Goal: Information Seeking & Learning: Learn about a topic

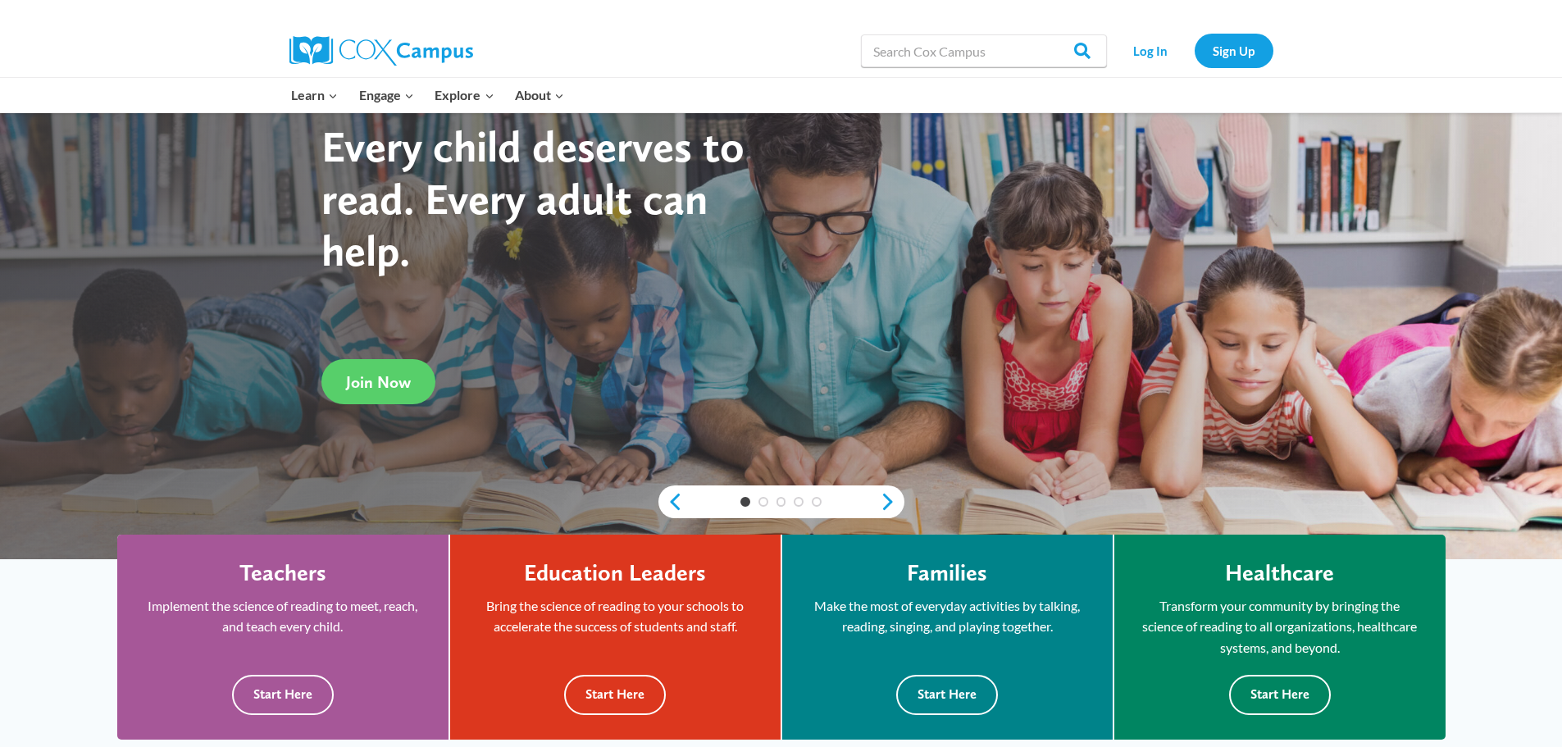
scroll to position [410, 0]
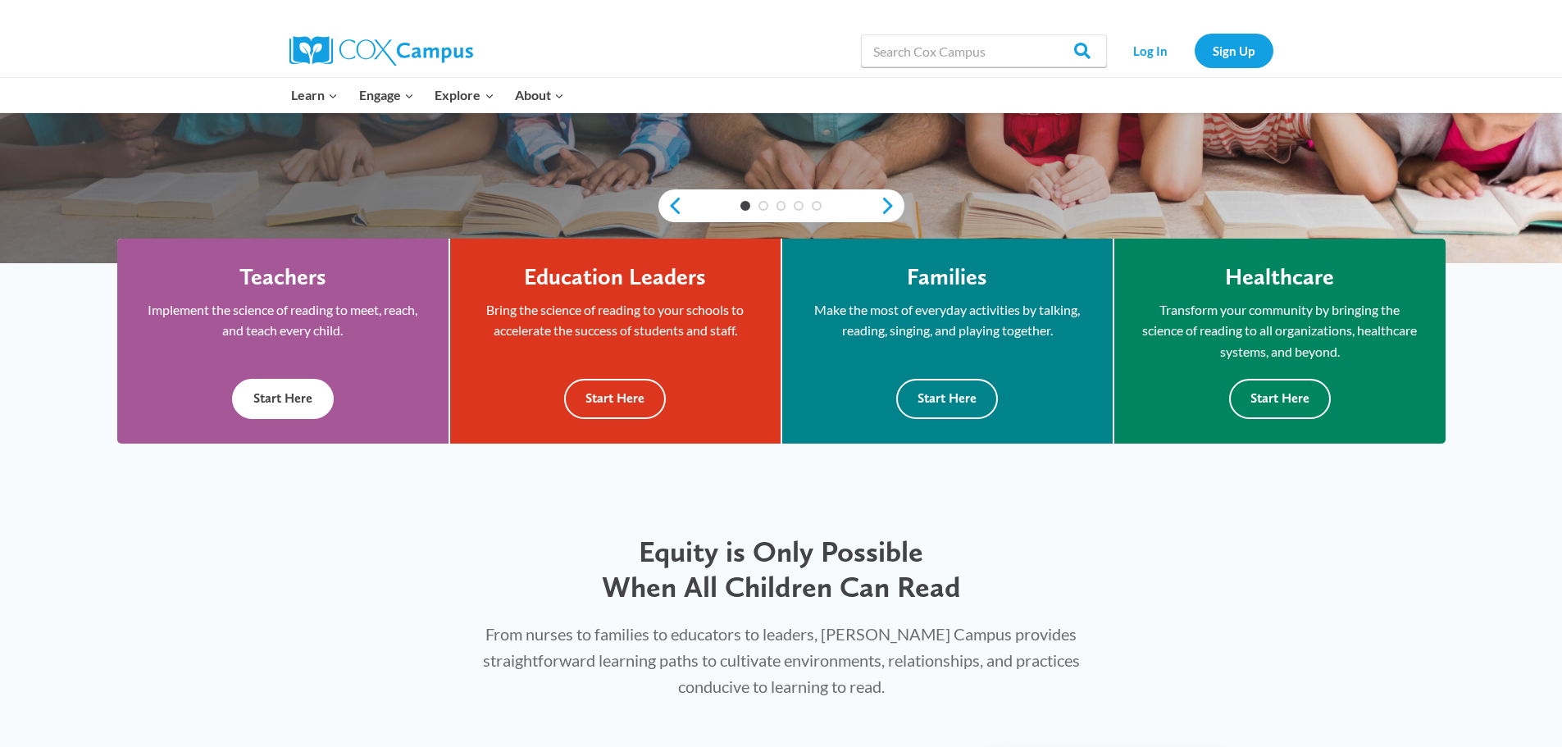
click at [314, 400] on button "Start Here" at bounding box center [283, 399] width 102 height 40
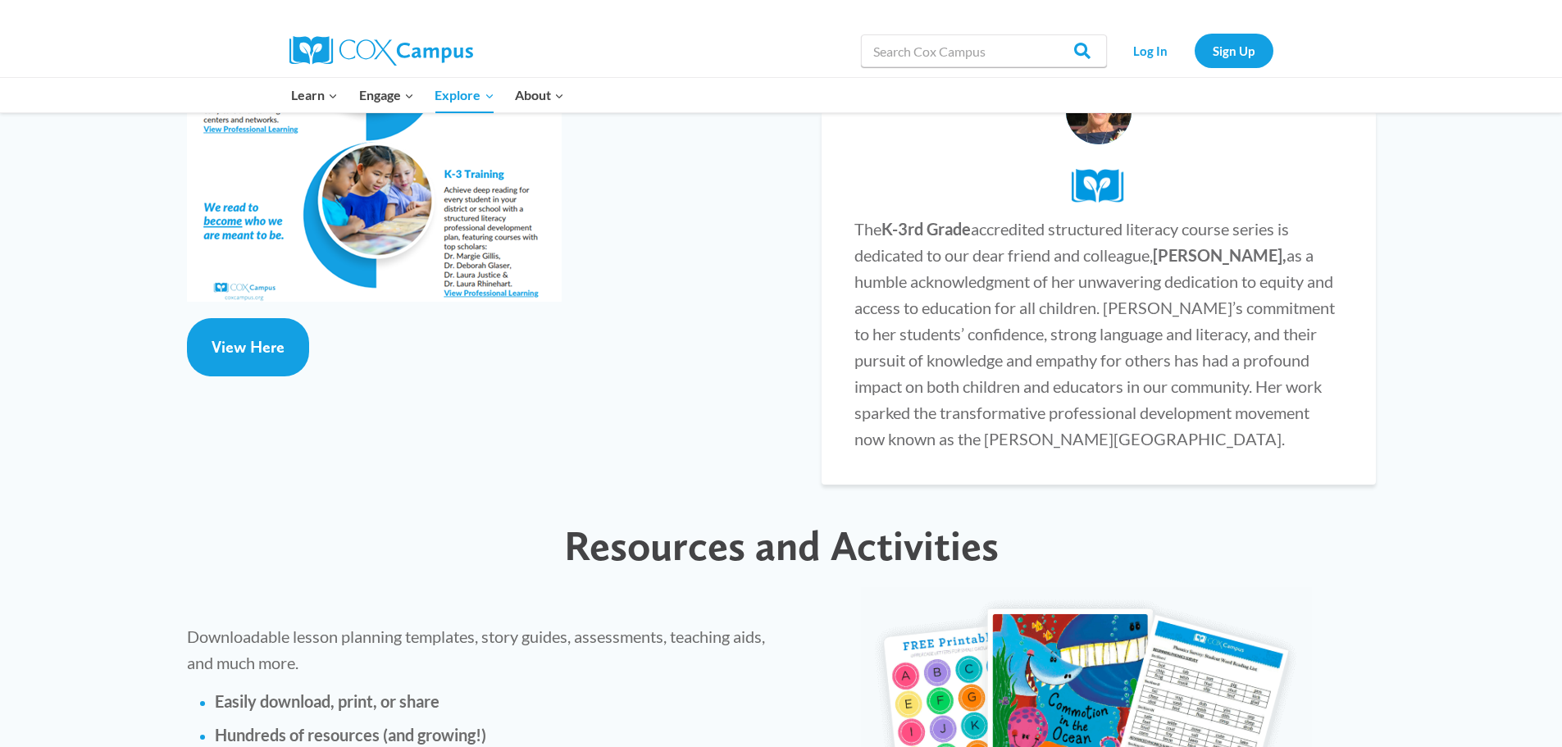
scroll to position [3525, 0]
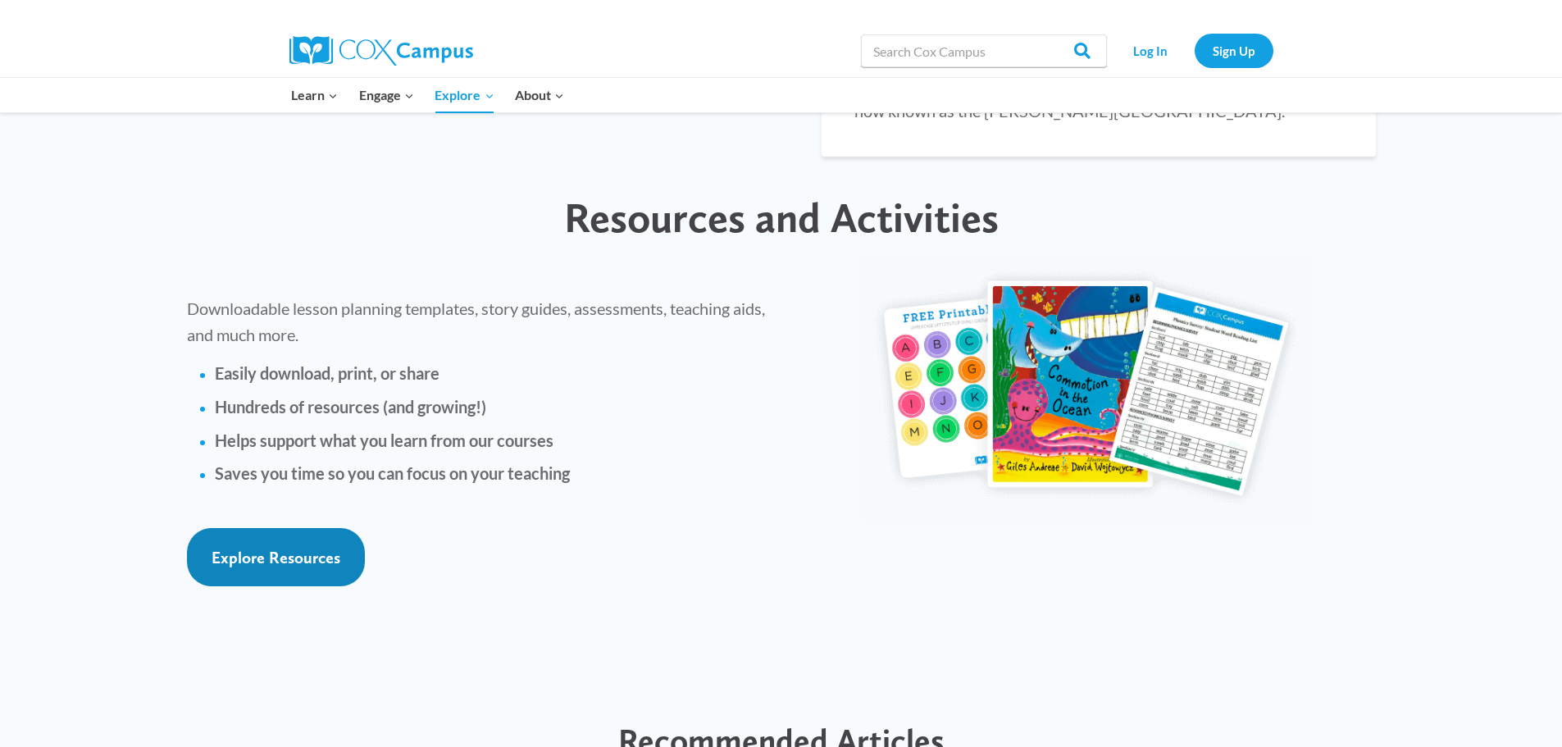
click at [302, 548] on span "Explore Resources" at bounding box center [276, 558] width 129 height 20
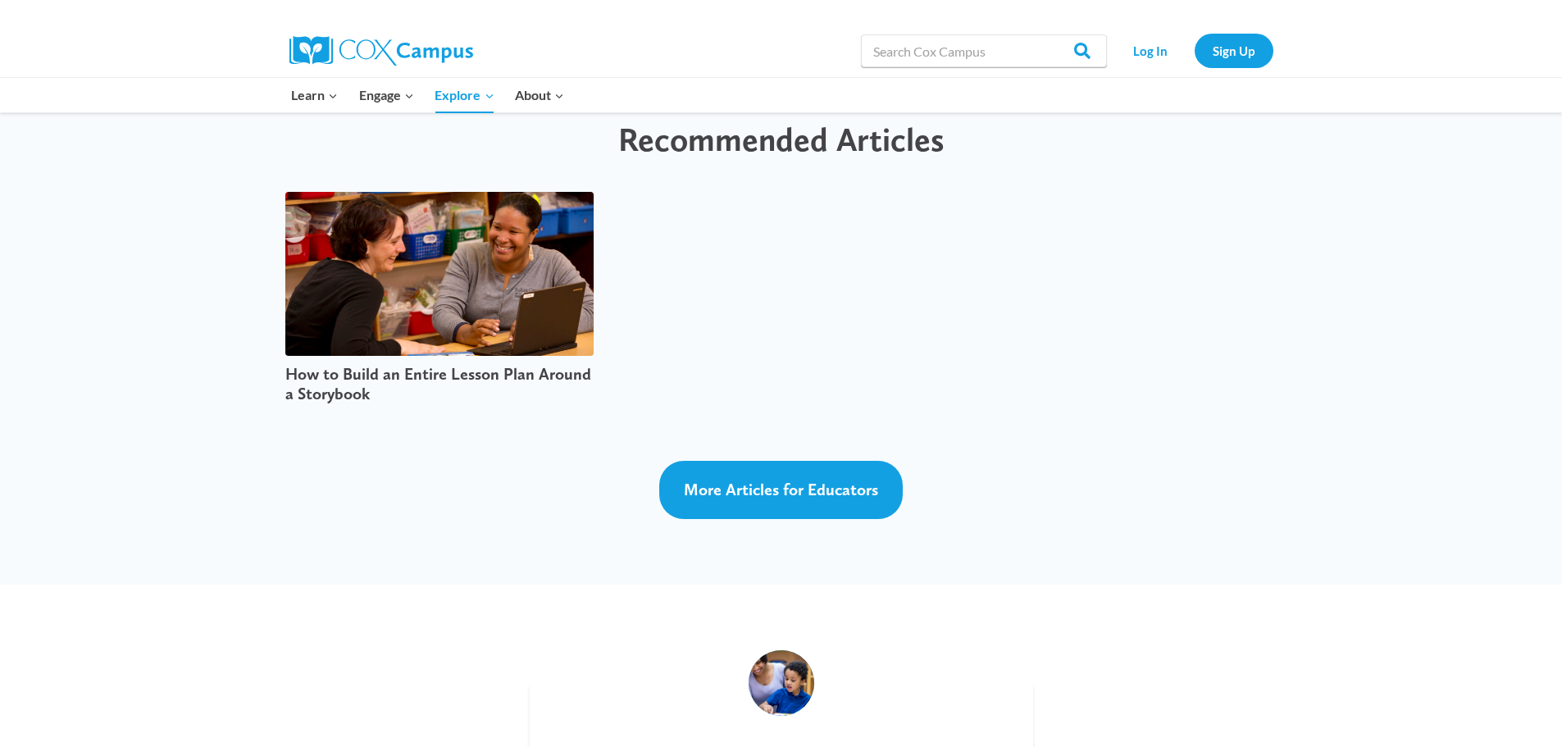
scroll to position [4099, 0]
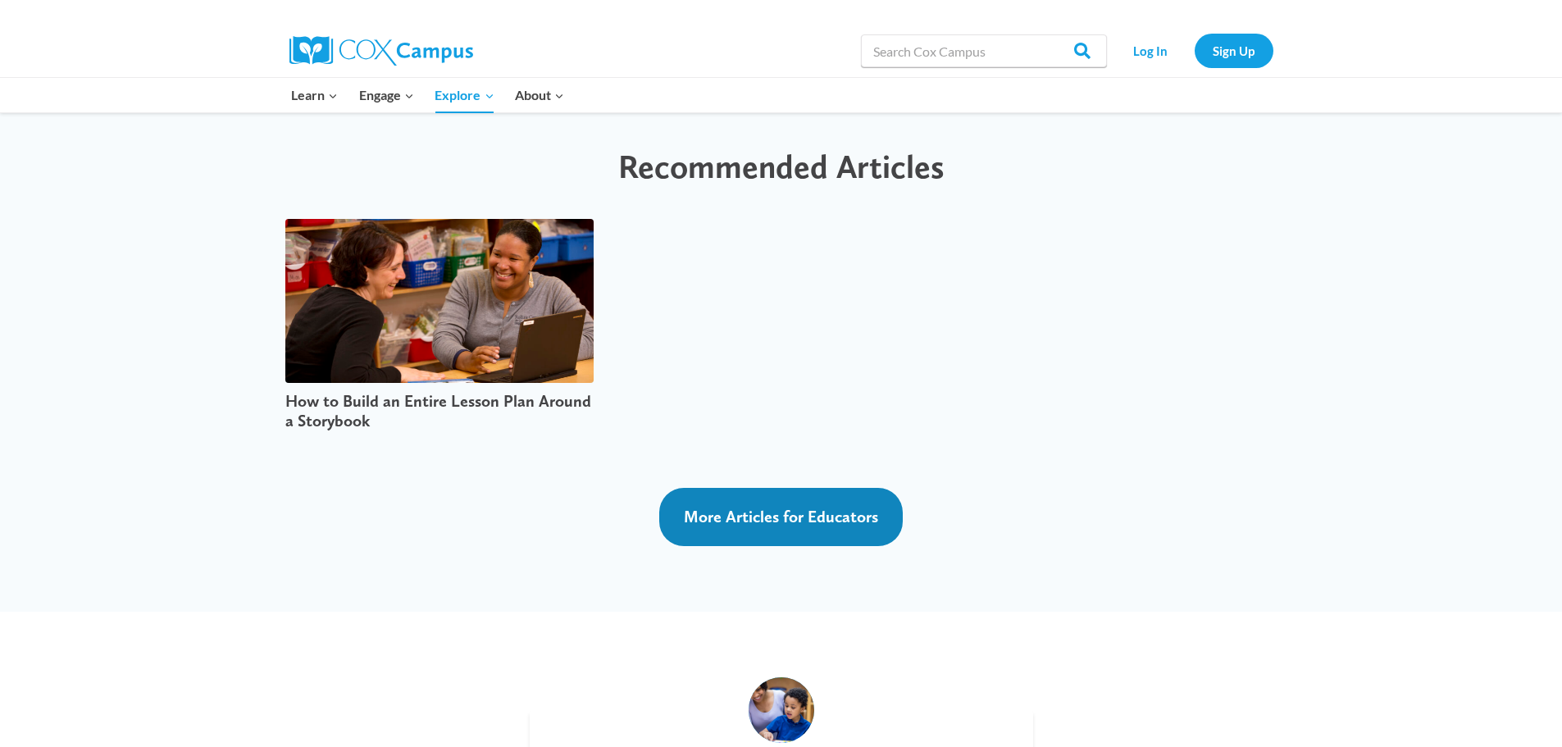
click at [834, 507] on span "More Articles for Educators" at bounding box center [781, 517] width 194 height 20
click at [762, 507] on span "More Articles for Educators" at bounding box center [781, 517] width 194 height 20
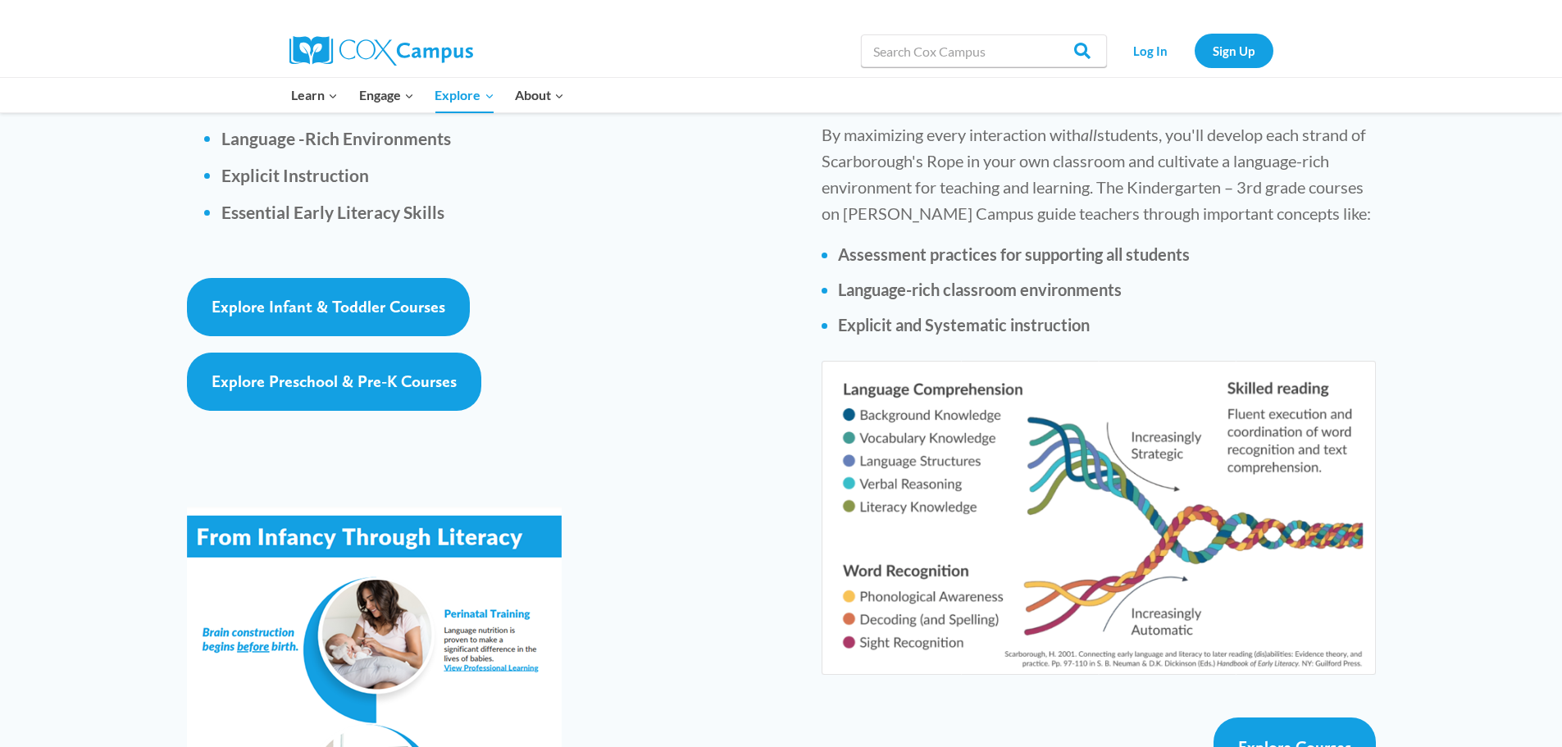
scroll to position [2459, 0]
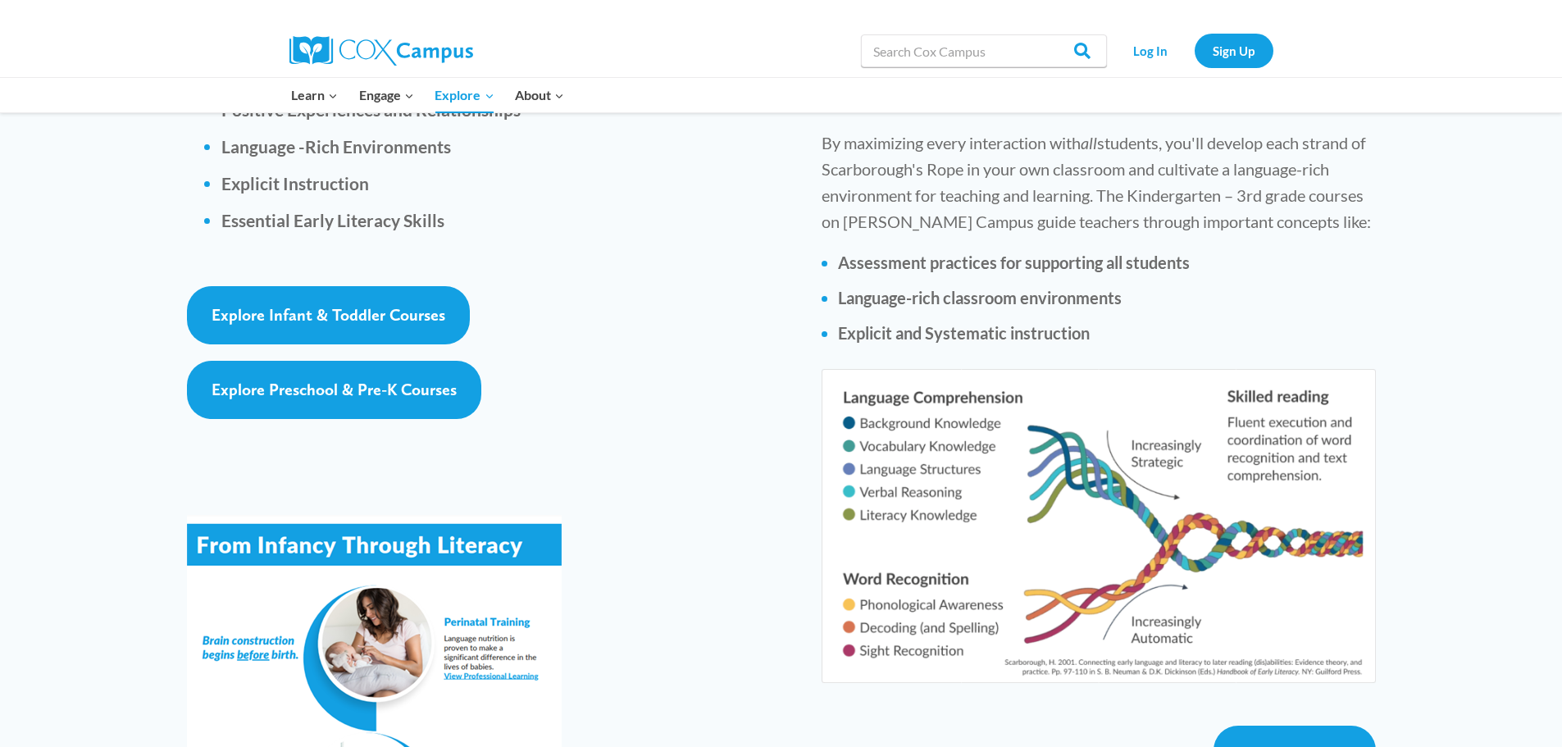
click at [1149, 410] on img at bounding box center [1097, 526] width 553 height 314
click at [1304, 745] on span "Explore Courses" at bounding box center [1294, 755] width 113 height 20
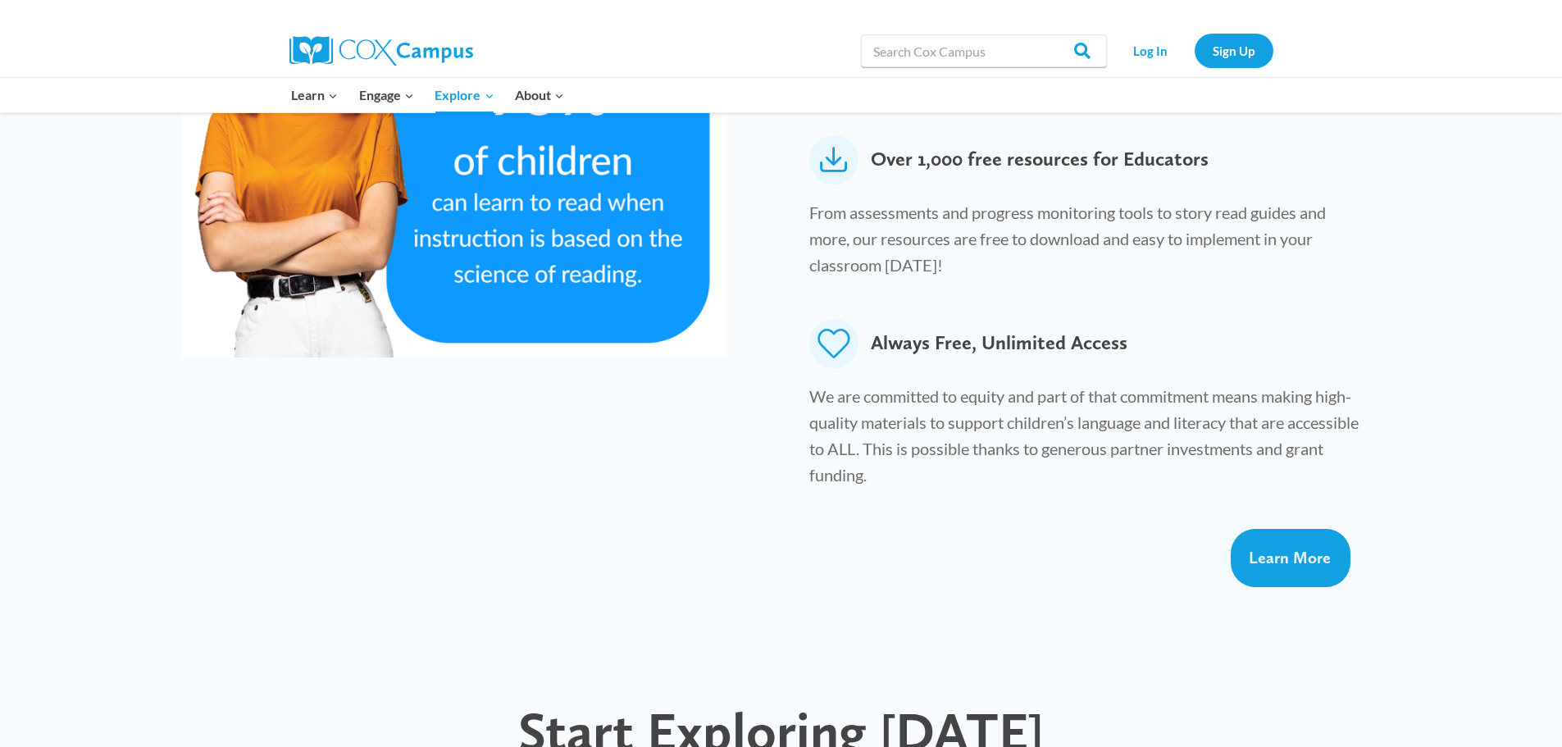
scroll to position [738, 0]
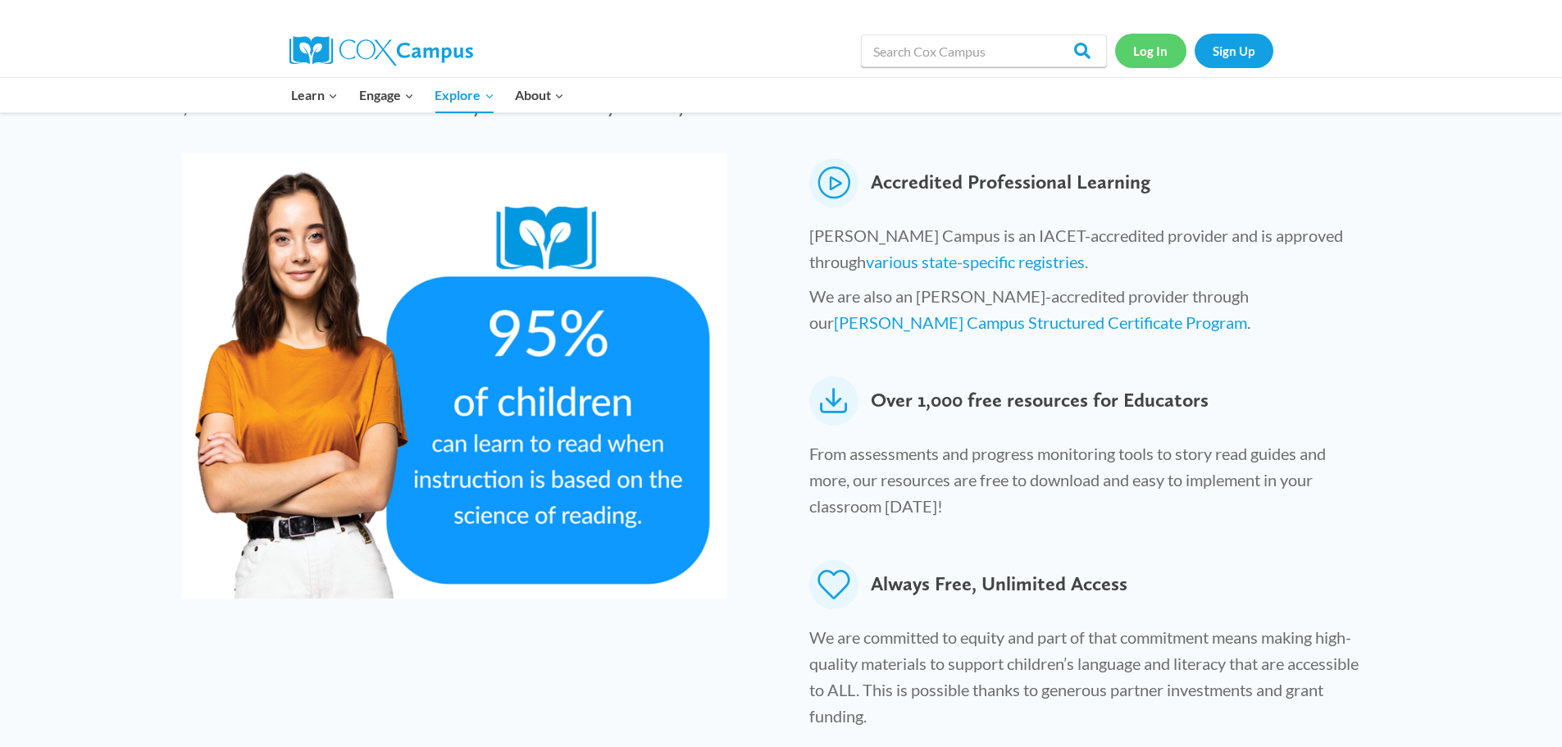
click at [1154, 47] on link "Log In" at bounding box center [1150, 51] width 71 height 34
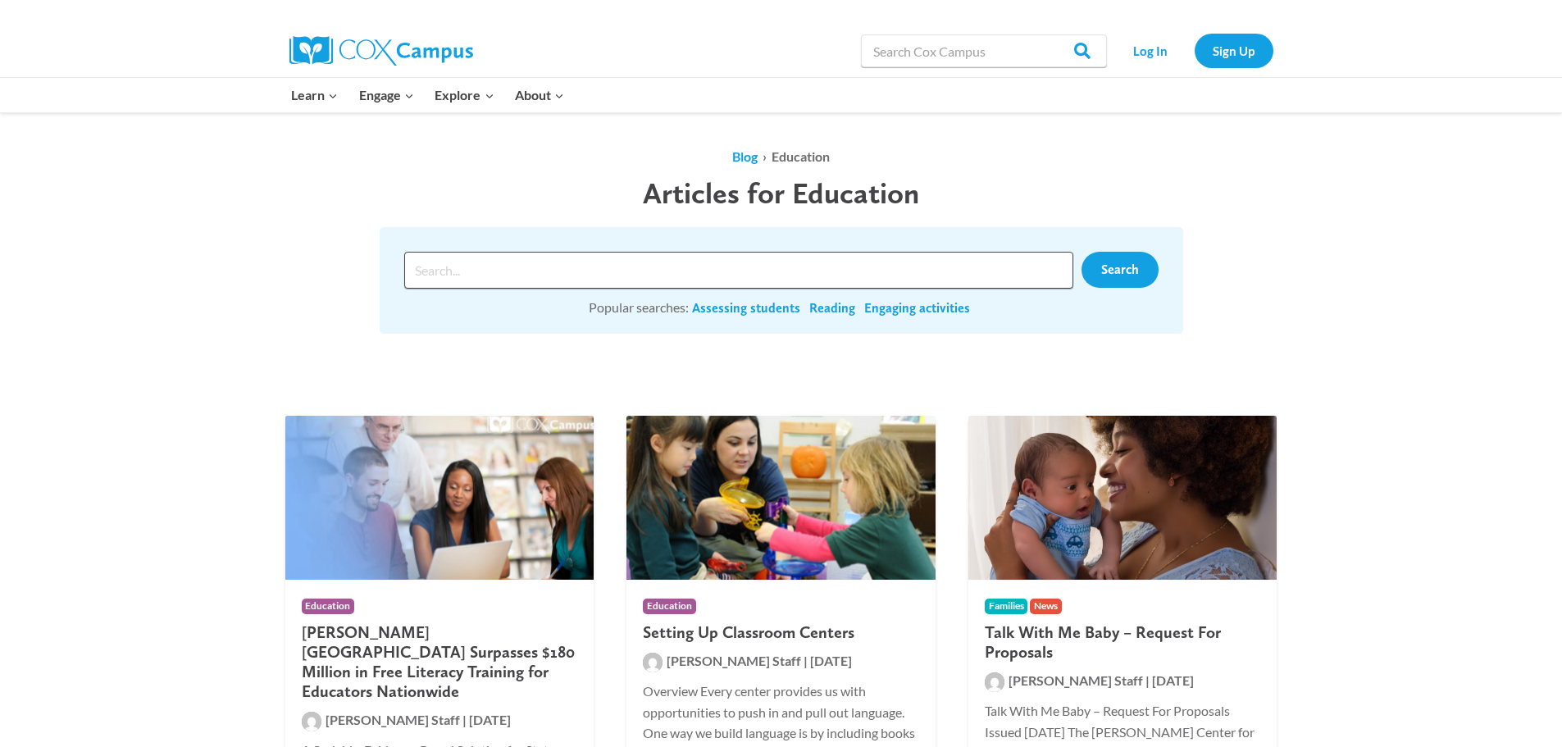
click at [838, 269] on input "Search input" at bounding box center [738, 270] width 669 height 37
type input "vocabulary"
click at [1116, 275] on span "Search" at bounding box center [1120, 270] width 38 height 16
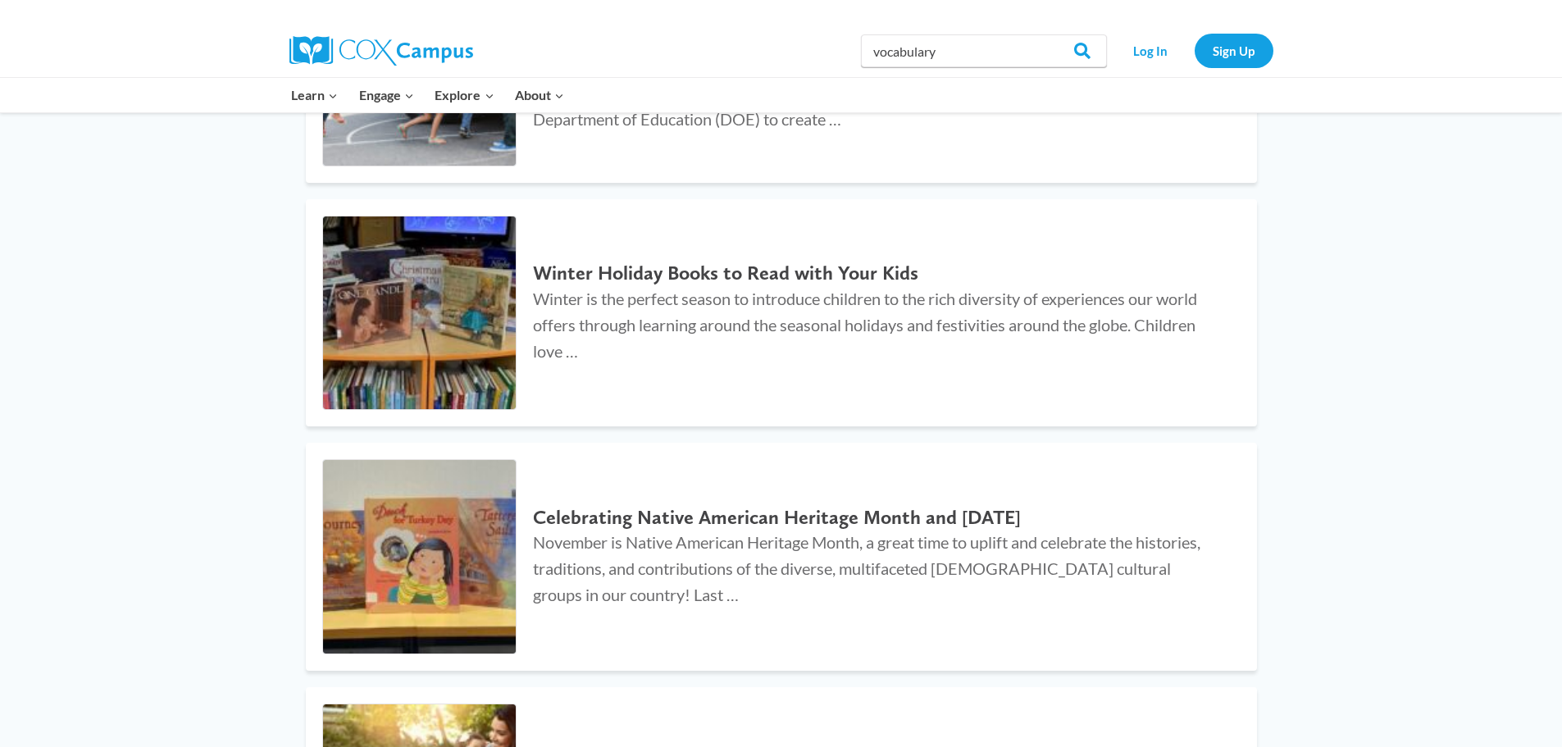
scroll to position [1312, 0]
